Goal: Task Accomplishment & Management: Complete application form

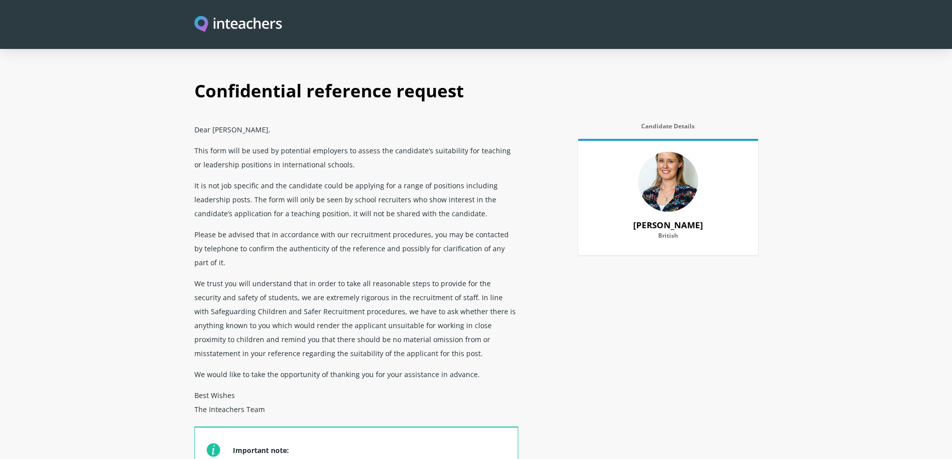
select select "2020"
select select "Yes"
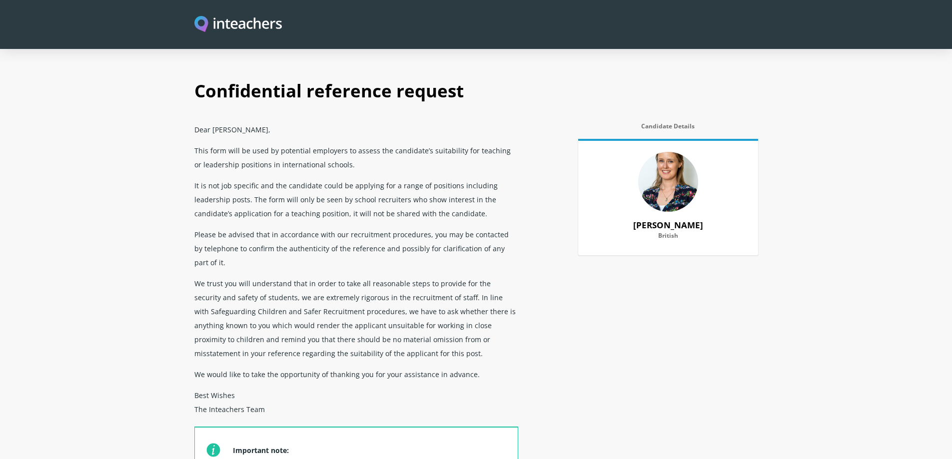
select select "Yes"
select select "No"
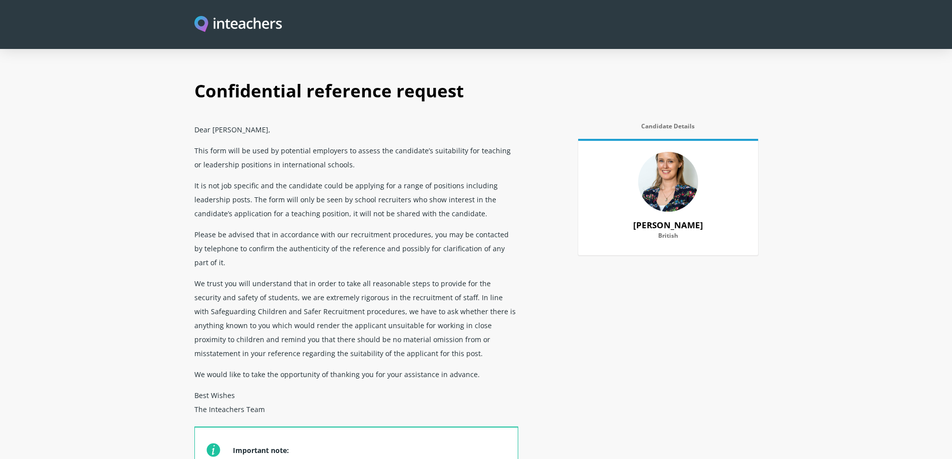
select select "Yes"
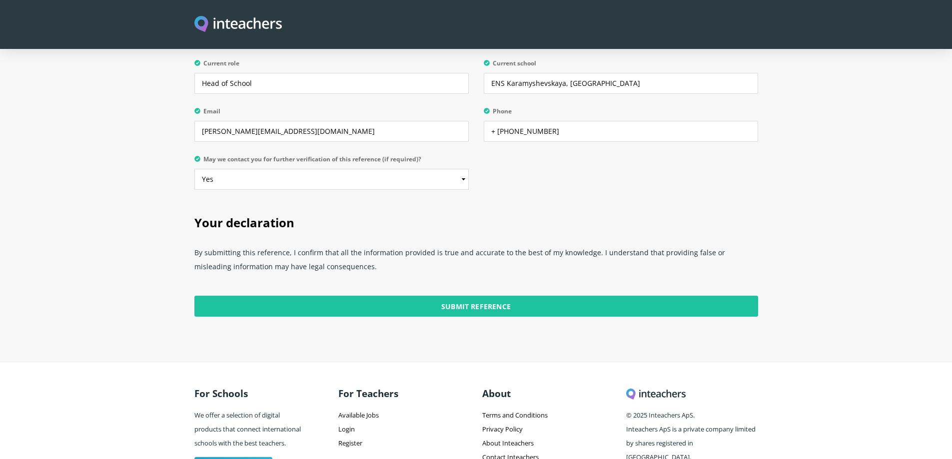
scroll to position [2454, 0]
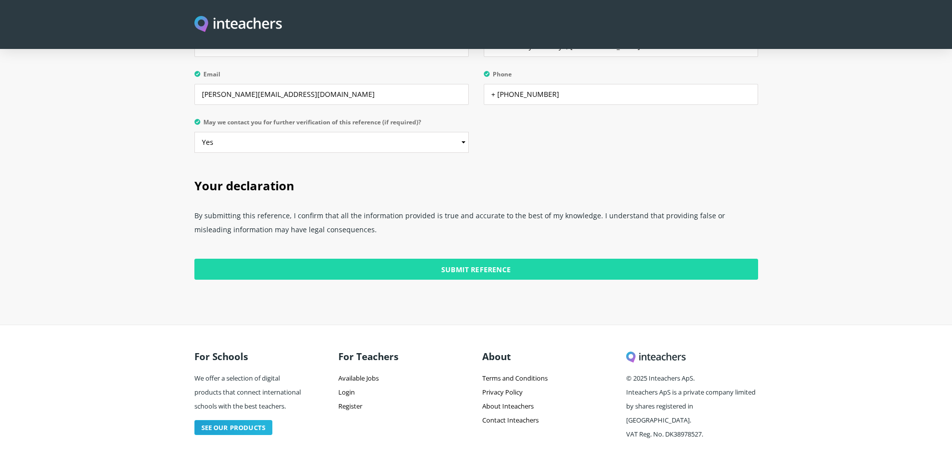
click at [461, 259] on input "Submit Reference" at bounding box center [476, 269] width 564 height 21
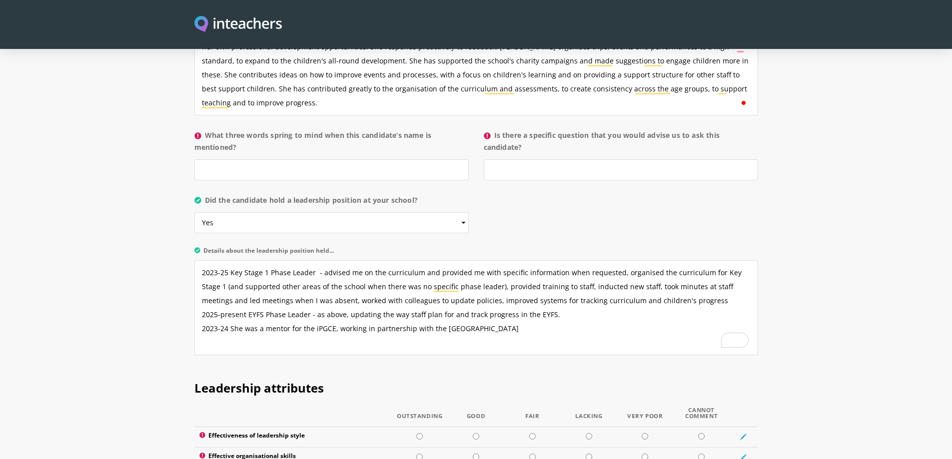
scroll to position [1005, 0]
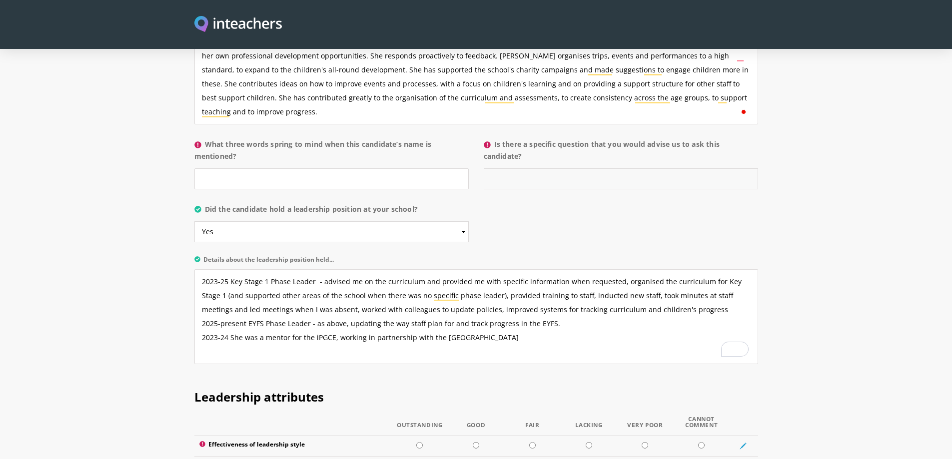
click at [501, 168] on input "Is there a specific question that you would advise us to ask this candidate?" at bounding box center [621, 178] width 274 height 21
type input "Т"
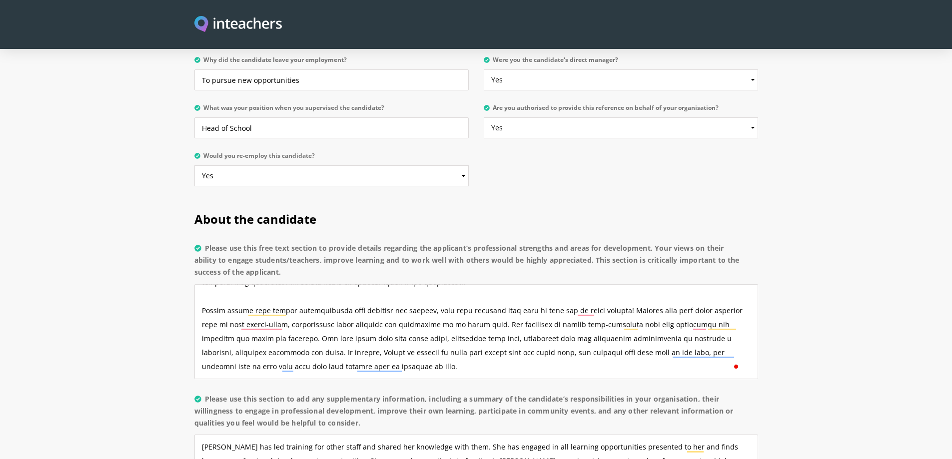
scroll to position [899, 0]
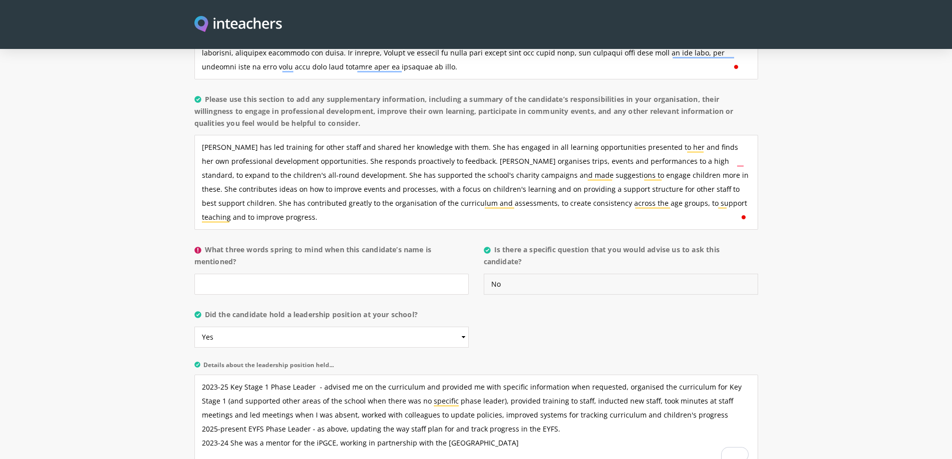
type input "No"
click at [227, 277] on input "What three words spring to mind when this candidate’s name is mentioned?" at bounding box center [331, 284] width 274 height 21
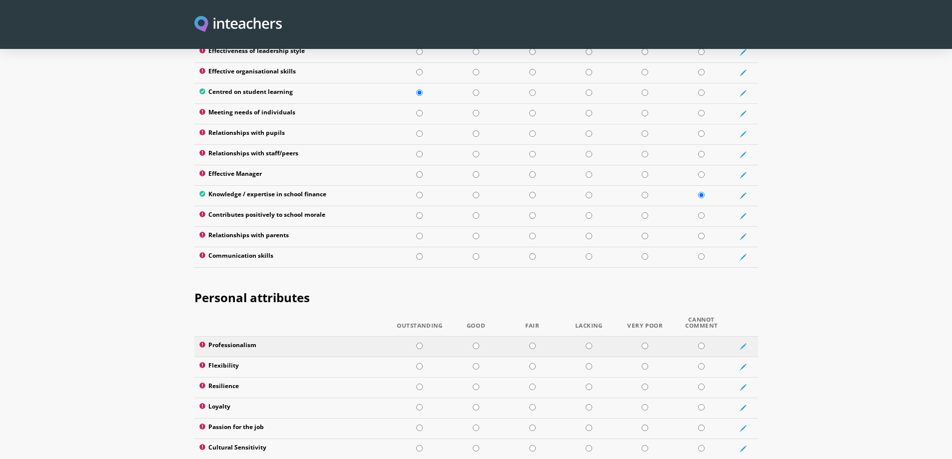
scroll to position [1349, 0]
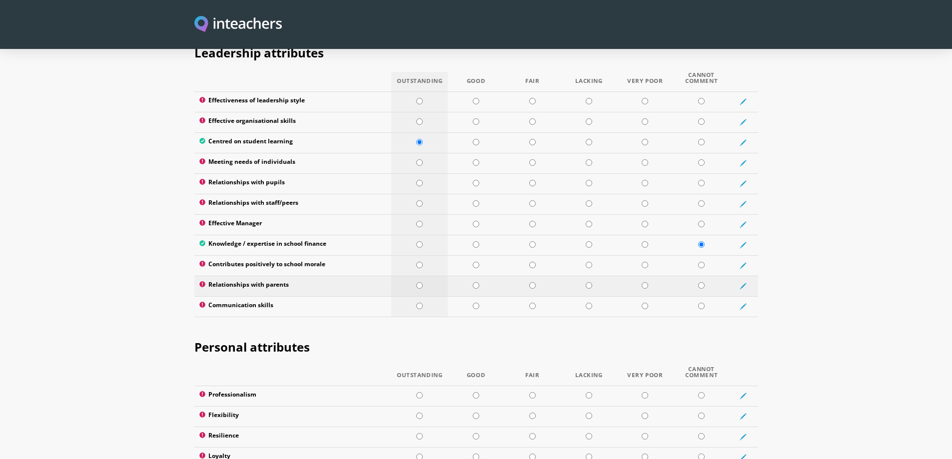
click at [419, 282] on input "radio" at bounding box center [419, 285] width 6 height 6
radio input "true"
click at [418, 303] on input "radio" at bounding box center [419, 306] width 6 height 6
radio input "true"
click at [420, 221] on input "radio" at bounding box center [419, 224] width 6 height 6
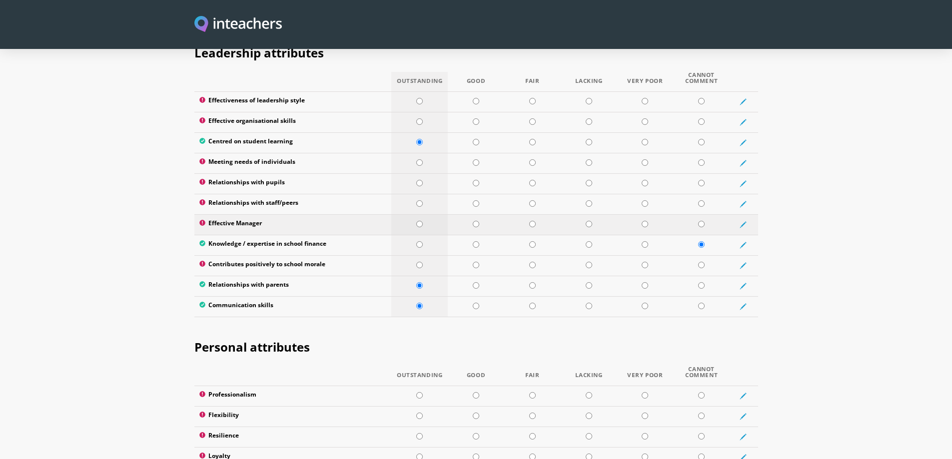
radio input "true"
click at [417, 200] on input "radio" at bounding box center [419, 203] width 6 height 6
radio input "true"
click at [420, 180] on input "radio" at bounding box center [419, 183] width 6 height 6
radio input "true"
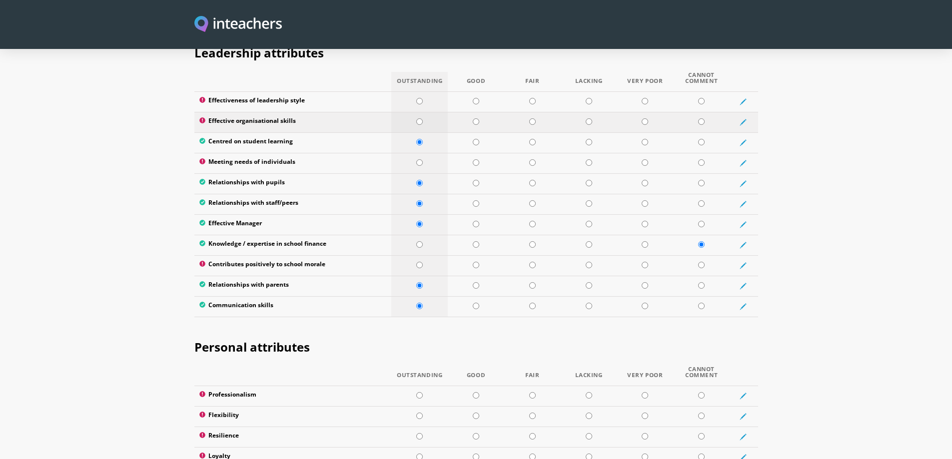
click at [419, 118] on input "radio" at bounding box center [419, 121] width 6 height 6
radio input "true"
click at [420, 98] on input "radio" at bounding box center [419, 101] width 6 height 6
radio input "true"
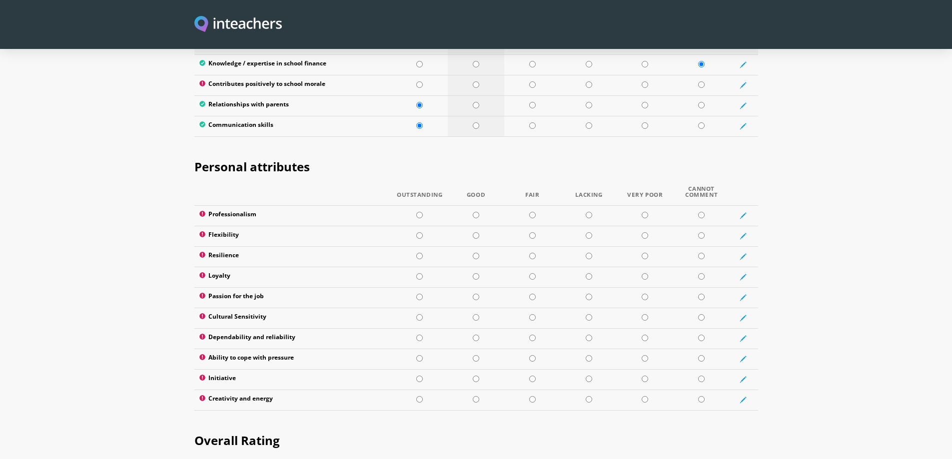
scroll to position [1549, 0]
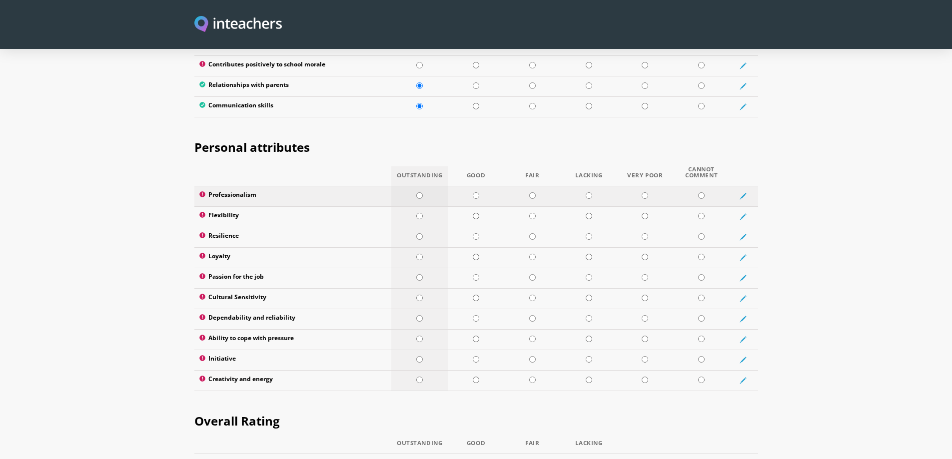
click at [418, 192] on input "radio" at bounding box center [419, 195] width 6 height 6
radio input "true"
click at [476, 213] on input "radio" at bounding box center [476, 216] width 6 height 6
radio input "true"
click at [418, 254] on input "radio" at bounding box center [419, 257] width 6 height 6
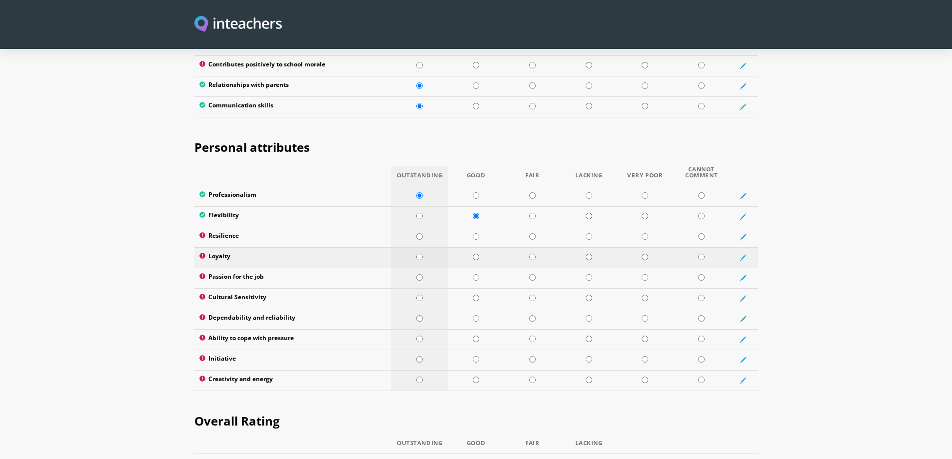
radio input "true"
click at [419, 274] on input "radio" at bounding box center [419, 277] width 6 height 6
radio input "true"
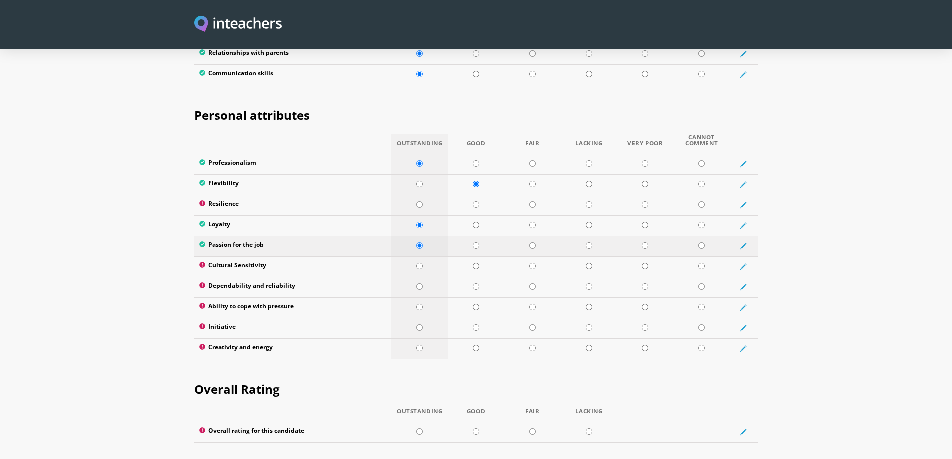
scroll to position [1599, 0]
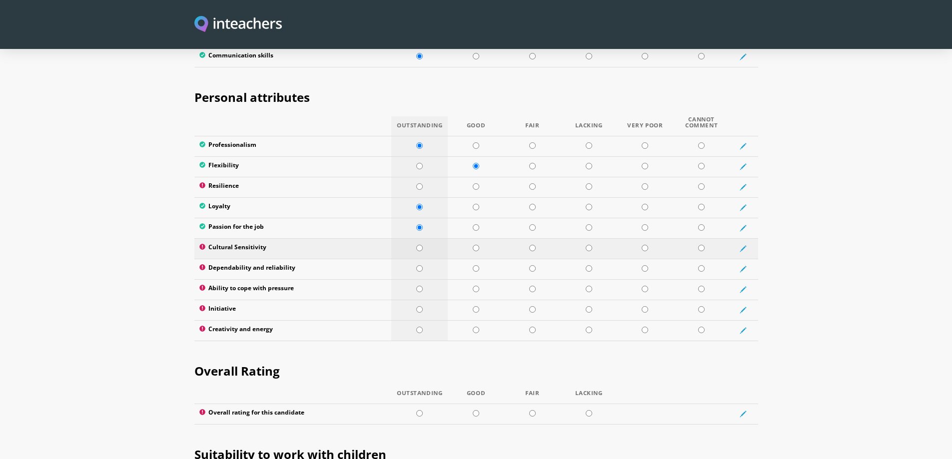
click at [422, 245] on input "radio" at bounding box center [419, 248] width 6 height 6
radio input "true"
click at [420, 265] on input "radio" at bounding box center [419, 268] width 6 height 6
radio input "true"
click at [422, 286] on input "radio" at bounding box center [419, 289] width 6 height 6
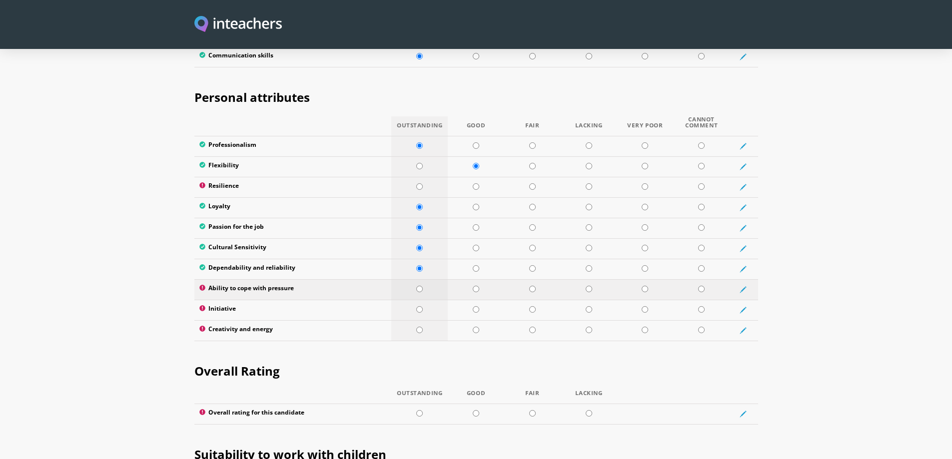
radio input "true"
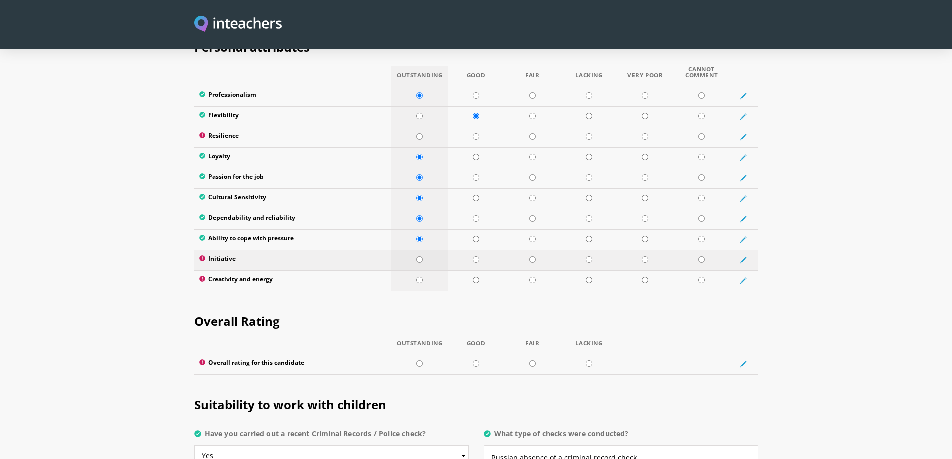
click at [422, 256] on input "radio" at bounding box center [419, 259] width 6 height 6
radio input "true"
click at [417, 277] on input "radio" at bounding box center [419, 280] width 6 height 6
radio input "true"
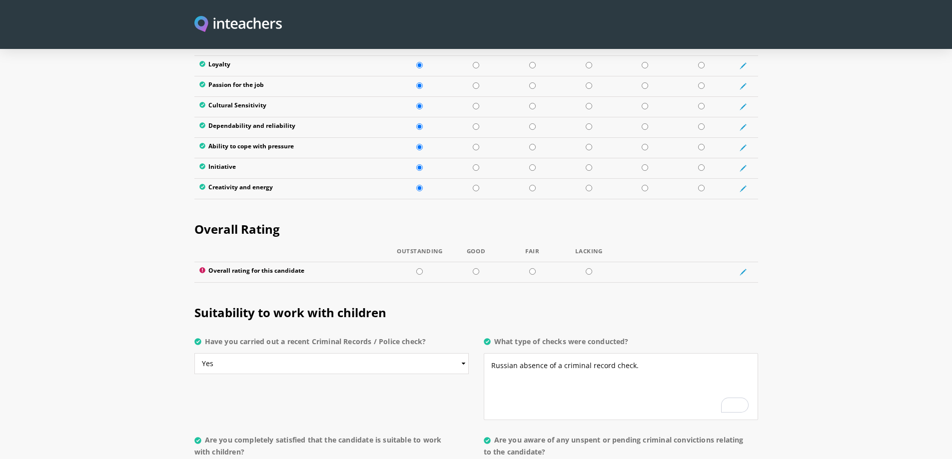
scroll to position [1749, 0]
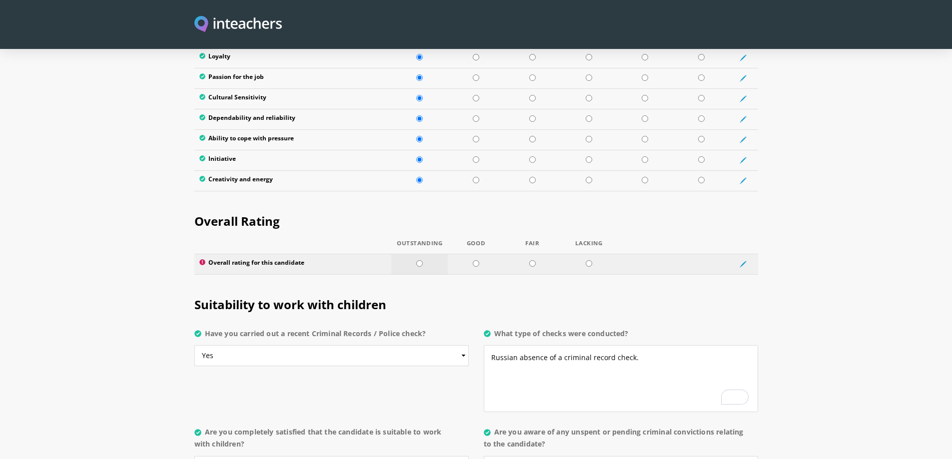
click at [418, 260] on input "radio" at bounding box center [419, 263] width 6 height 6
radio input "true"
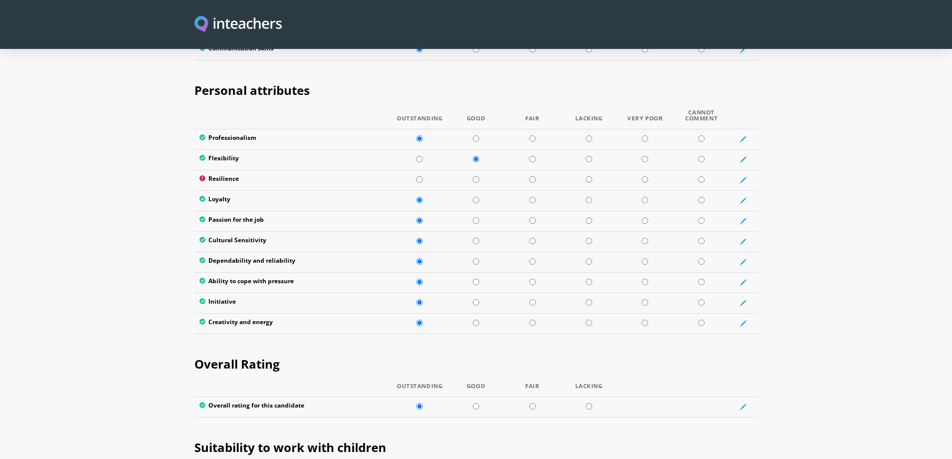
scroll to position [1599, 0]
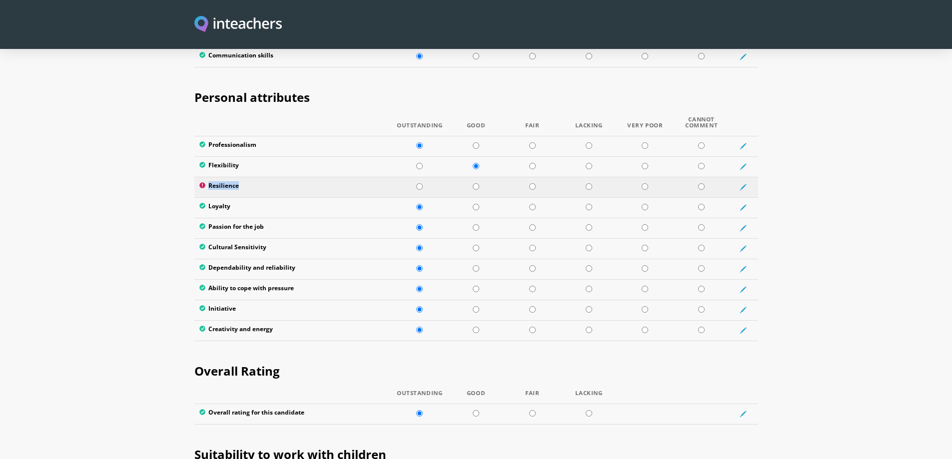
drag, startPoint x: 256, startPoint y: 169, endPoint x: 206, endPoint y: 172, distance: 49.5
click at [206, 182] on label "Resilience" at bounding box center [292, 187] width 187 height 10
copy label "Resilience"
click at [476, 183] on input "radio" at bounding box center [476, 186] width 6 height 6
radio input "true"
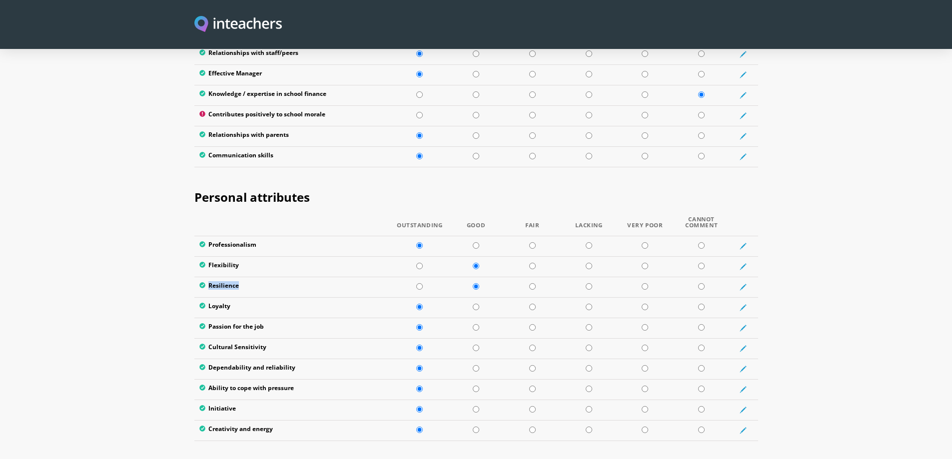
scroll to position [1349, 0]
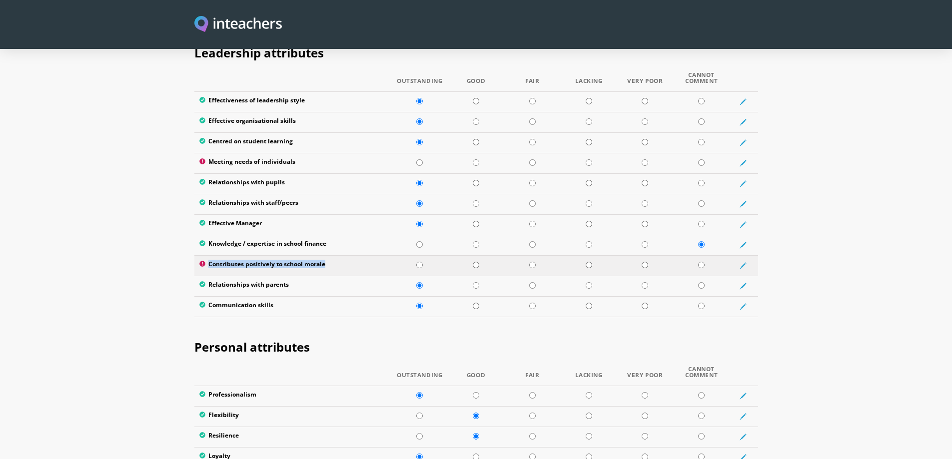
drag, startPoint x: 204, startPoint y: 258, endPoint x: 332, endPoint y: 256, distance: 127.4
click at [332, 256] on td "Contributes positively to school morale" at bounding box center [292, 265] width 197 height 20
copy label "Contributes positively to school morale"
click at [419, 262] on input "radio" at bounding box center [419, 265] width 6 height 6
radio input "true"
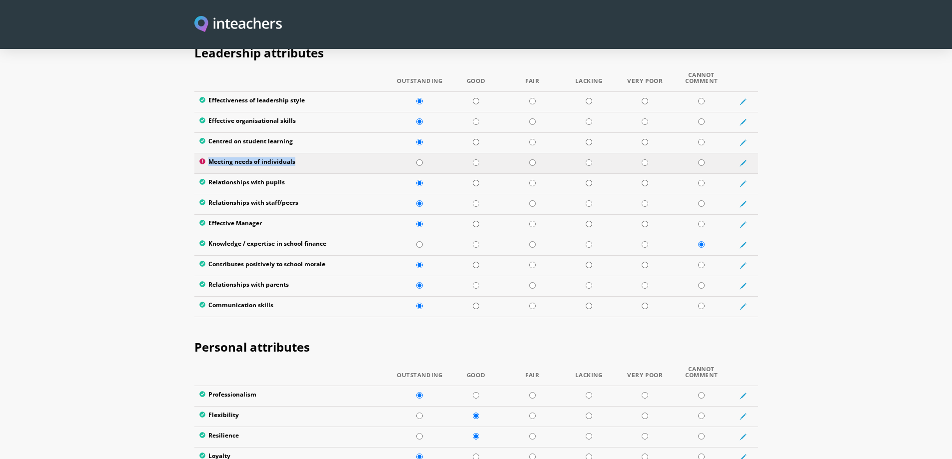
drag, startPoint x: 305, startPoint y: 148, endPoint x: 206, endPoint y: 150, distance: 99.0
click at [206, 158] on label "Meeting needs of individuals" at bounding box center [292, 163] width 187 height 10
copy label "Meeting needs of individuals"
click at [420, 159] on input "radio" at bounding box center [419, 162] width 6 height 6
radio input "true"
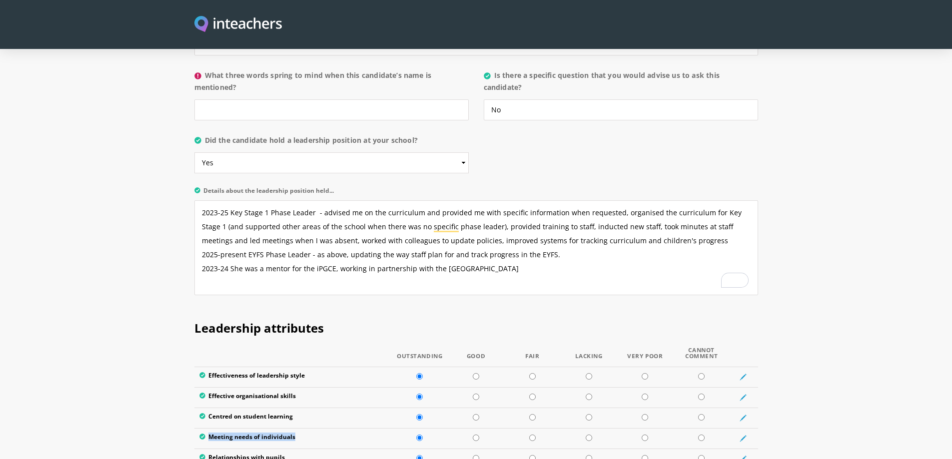
scroll to position [949, 0]
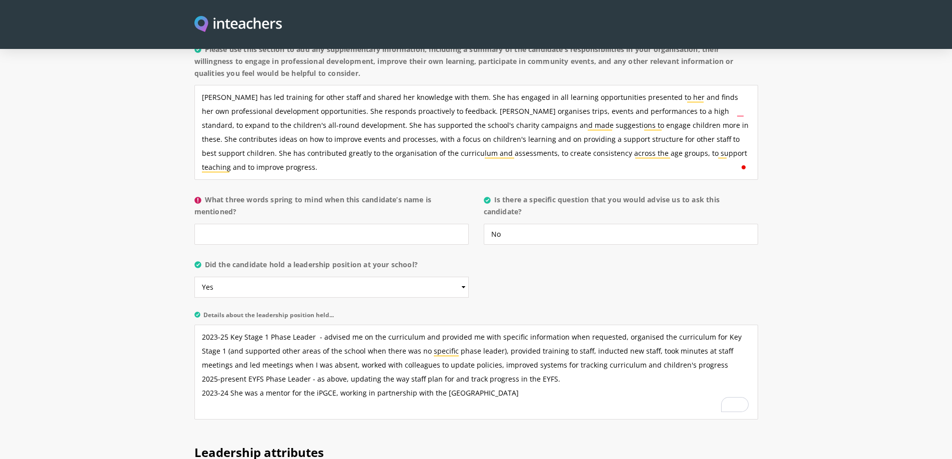
drag, startPoint x: 207, startPoint y: 183, endPoint x: 263, endPoint y: 199, distance: 58.7
click at [263, 199] on label "What three words spring to mind when this candidate’s name is mentioned?" at bounding box center [331, 209] width 274 height 30
copy label "What three words spring to mind when this candidate’s name is mentioned?"
click at [281, 224] on input "What three words spring to mind when this candidate’s name is mentioned?" at bounding box center [331, 234] width 274 height 21
paste input "Reliability, punctuality, organisation."
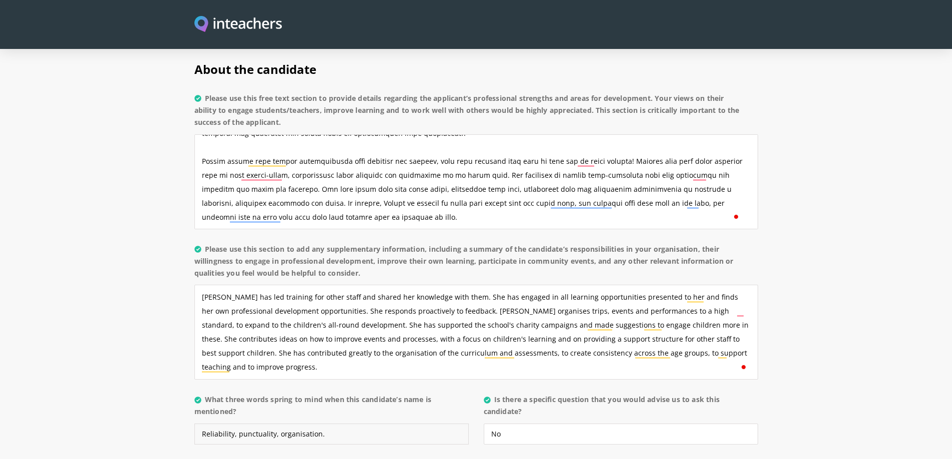
scroll to position [56, 0]
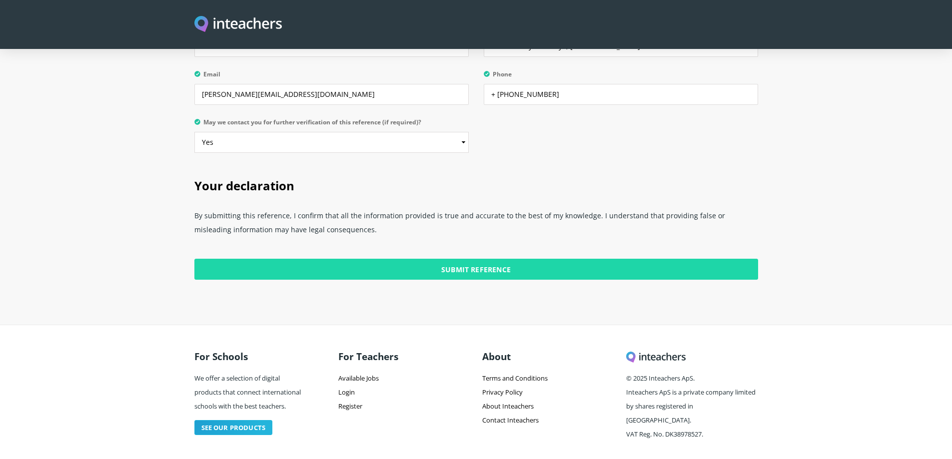
type input "Reliability, punctuality, organisation."
click at [459, 261] on input "Submit Reference" at bounding box center [476, 269] width 564 height 21
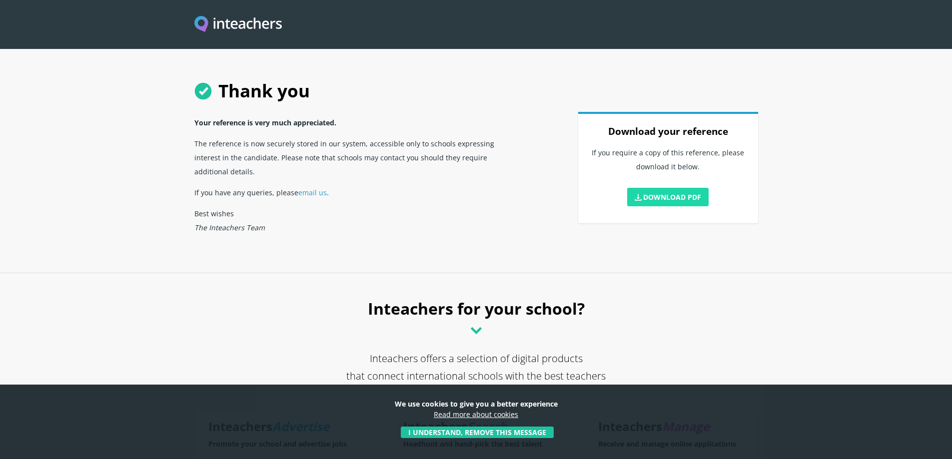
click at [649, 193] on link "Download PDF" at bounding box center [668, 197] width 82 height 18
